Goal: Task Accomplishment & Management: Use online tool/utility

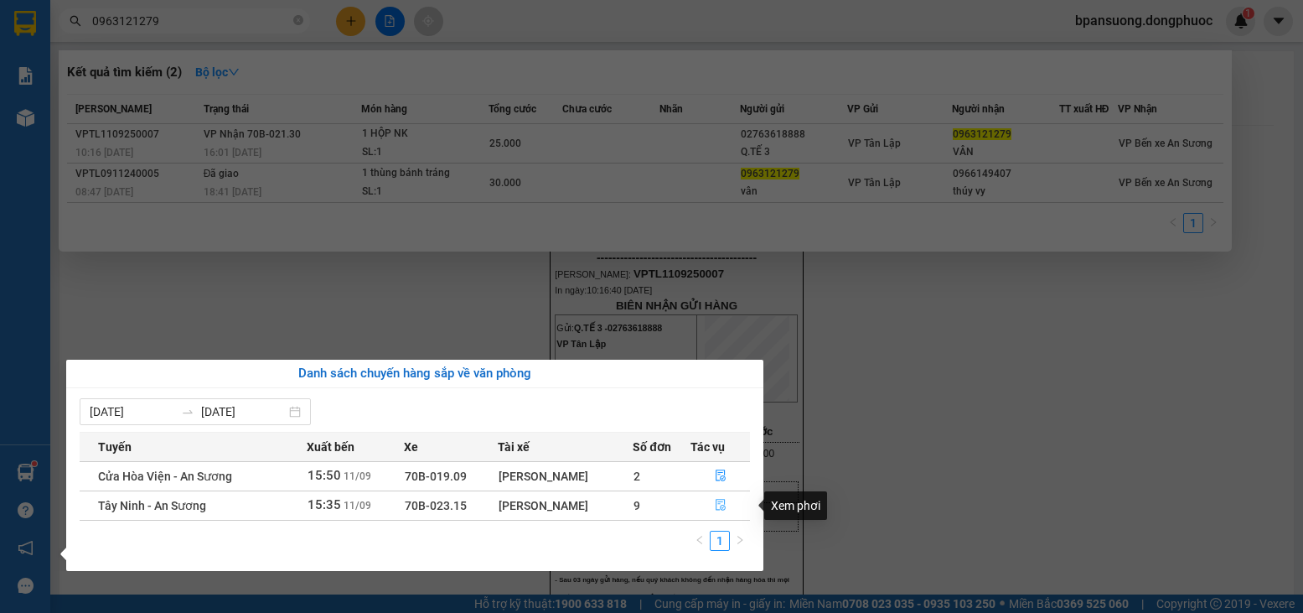
click at [713, 504] on button "button" at bounding box center [721, 505] width 58 height 27
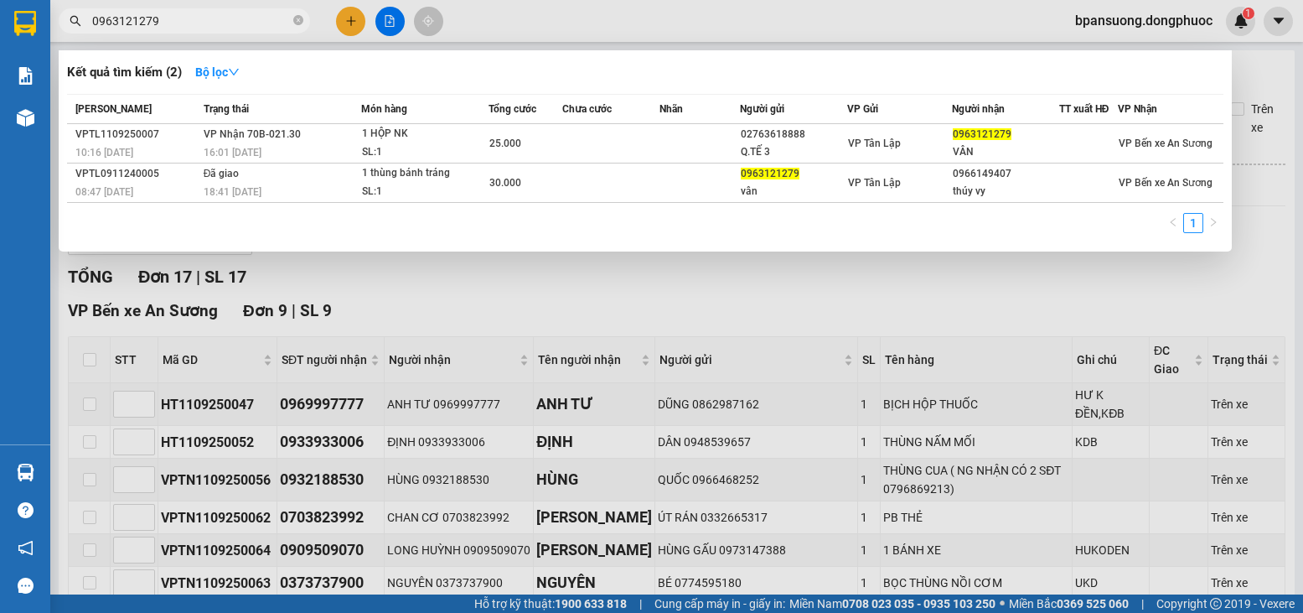
drag, startPoint x: 84, startPoint y: 365, endPoint x: 103, endPoint y: 368, distance: 19.6
click at [86, 365] on div at bounding box center [651, 306] width 1303 height 613
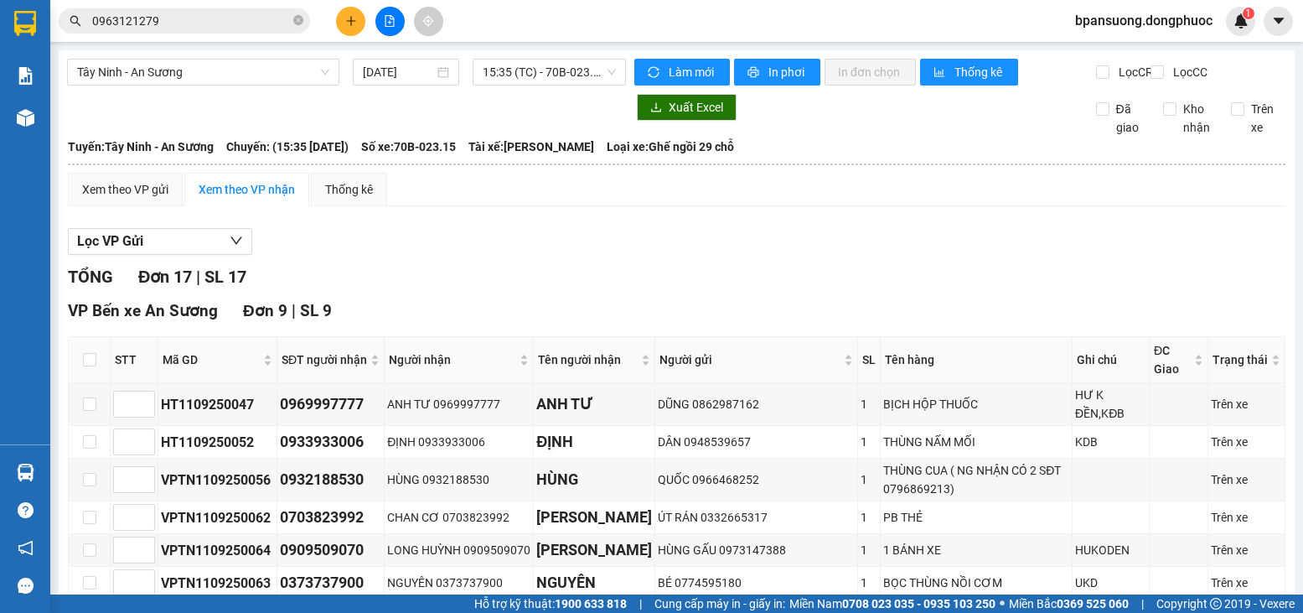
click at [97, 376] on th at bounding box center [90, 360] width 42 height 46
click at [99, 379] on th at bounding box center [90, 360] width 42 height 46
click at [91, 366] on input "checkbox" at bounding box center [89, 359] width 13 height 13
checkbox input "true"
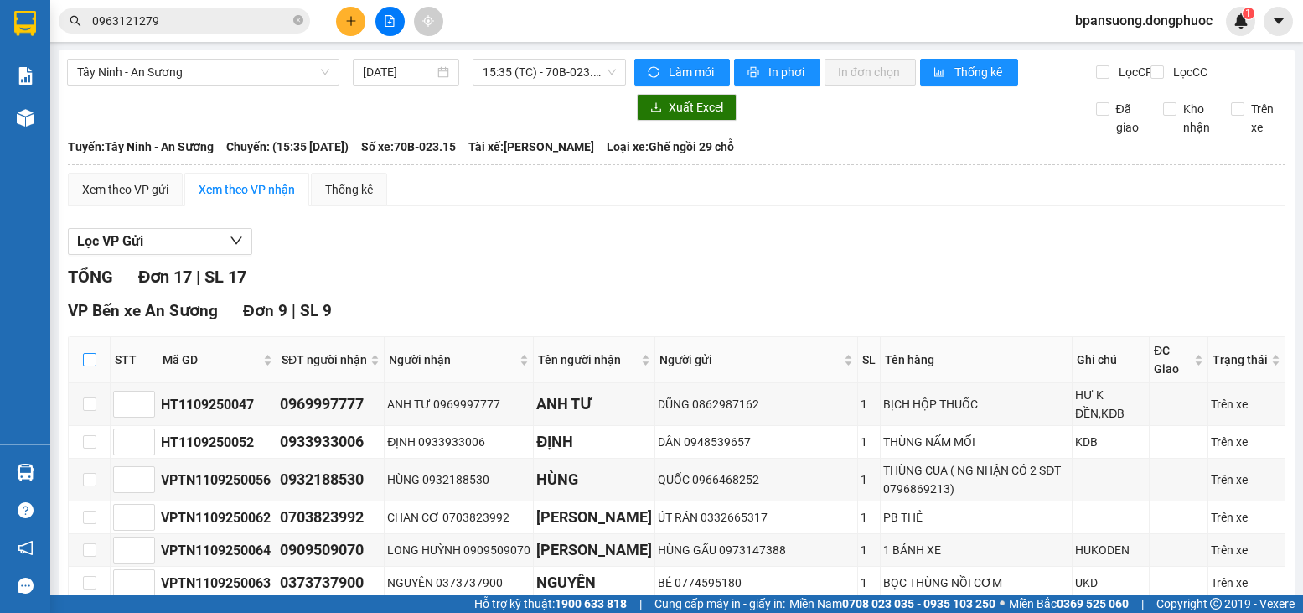
checkbox input "true"
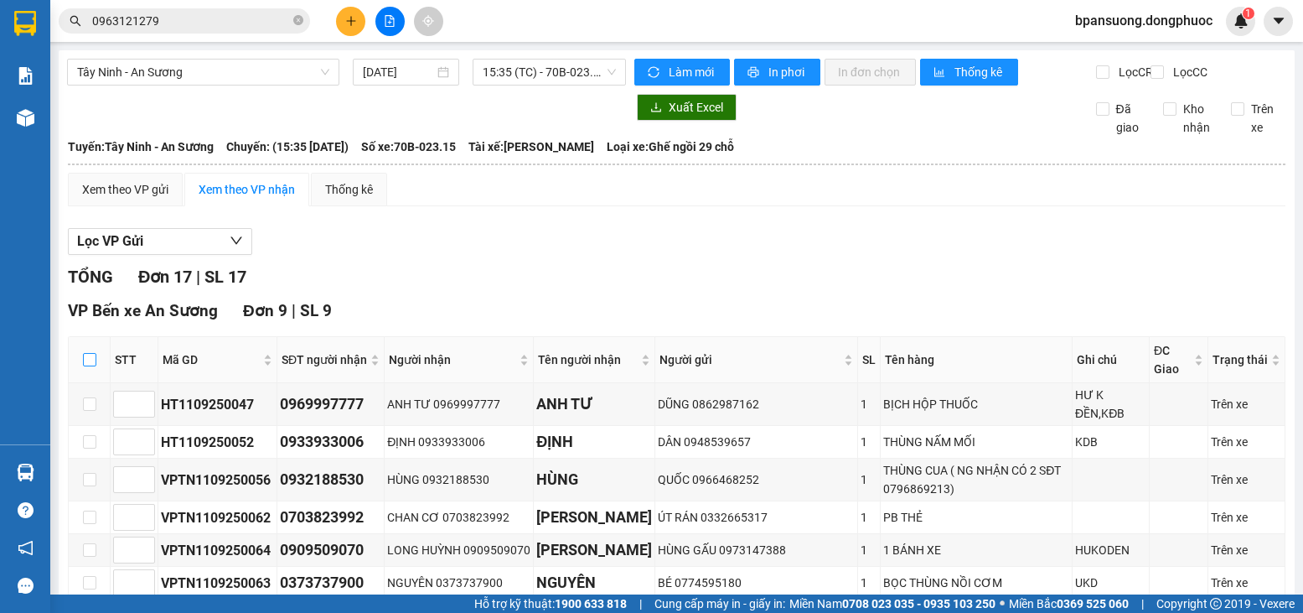
checkbox input "true"
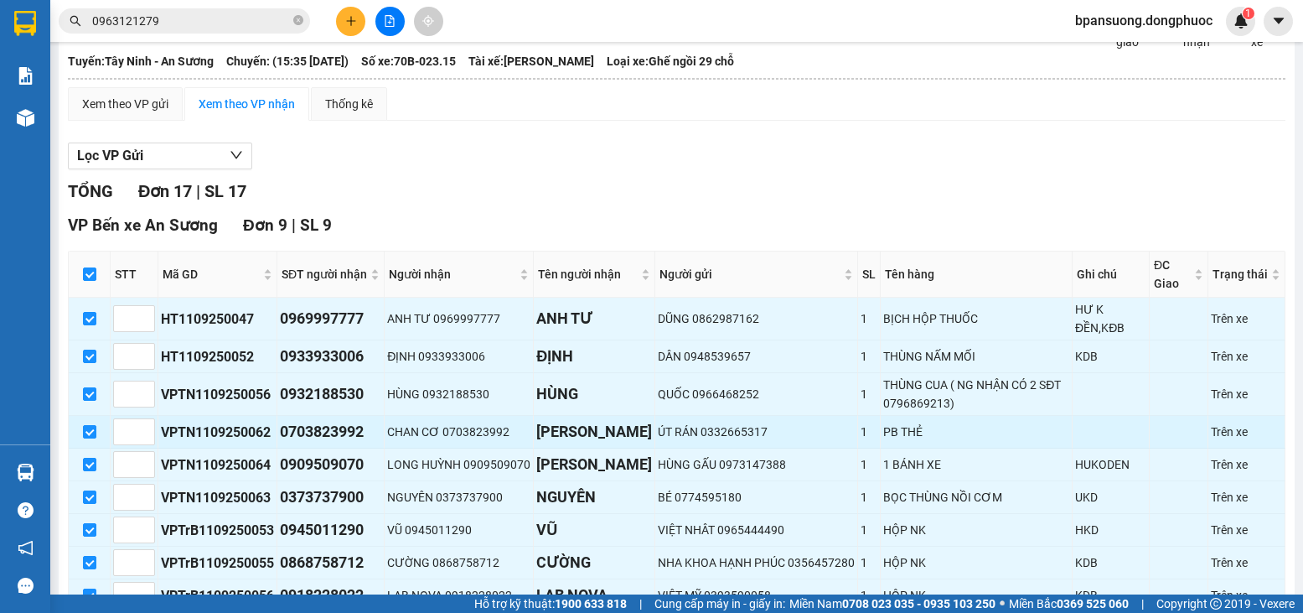
scroll to position [251, 0]
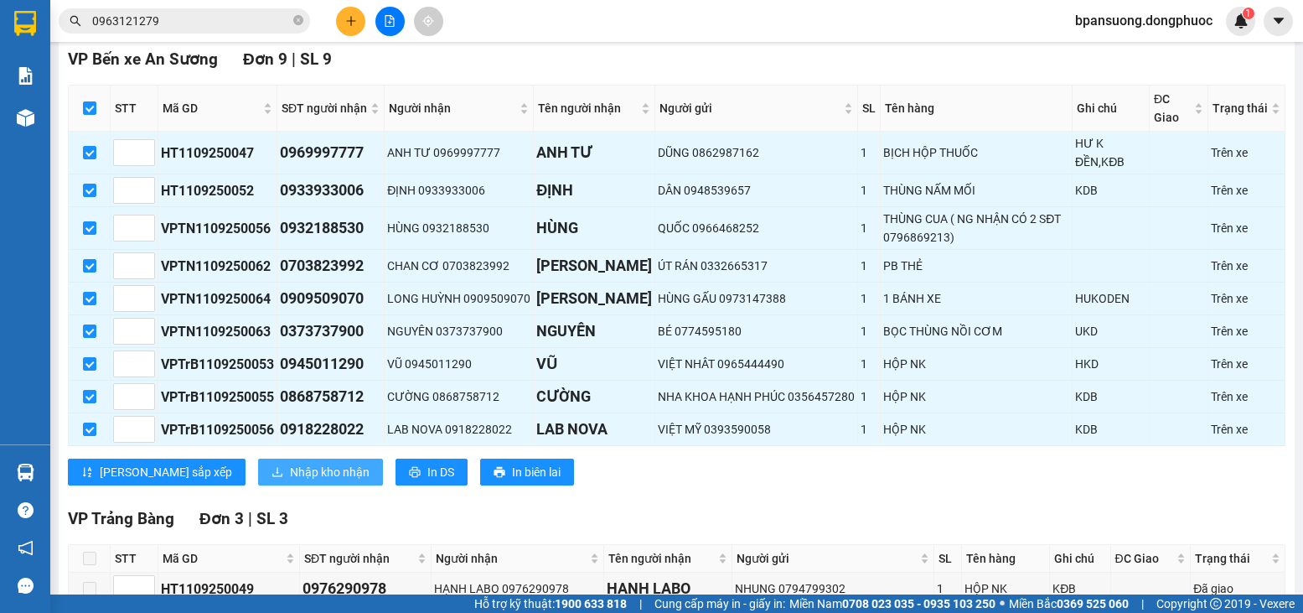
click at [290, 481] on span "Nhập kho nhận" at bounding box center [330, 472] width 80 height 18
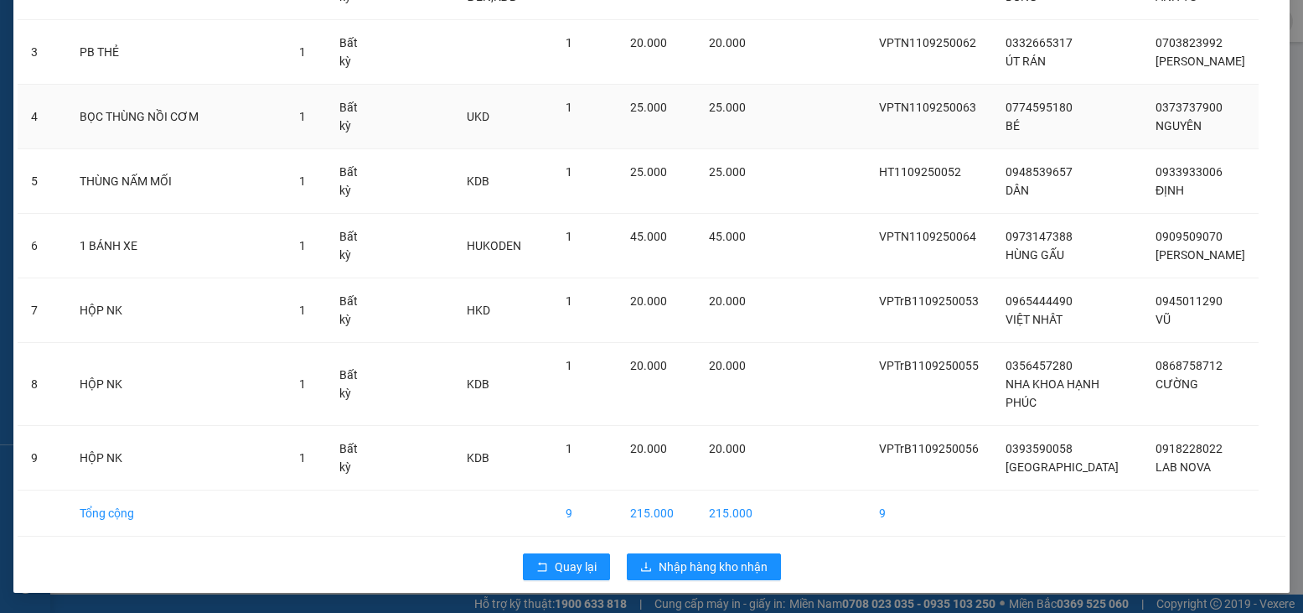
scroll to position [268, 0]
click at [584, 556] on button "Quay lại" at bounding box center [566, 566] width 87 height 27
